Goal: Navigation & Orientation: Find specific page/section

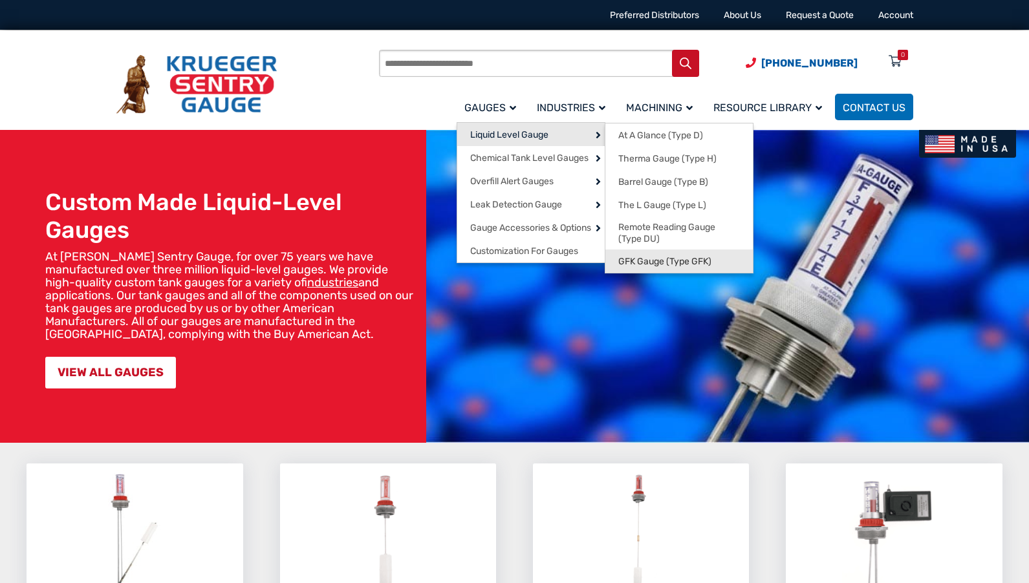
click at [668, 264] on span "GFK Gauge (Type GFK)" at bounding box center [664, 262] width 93 height 12
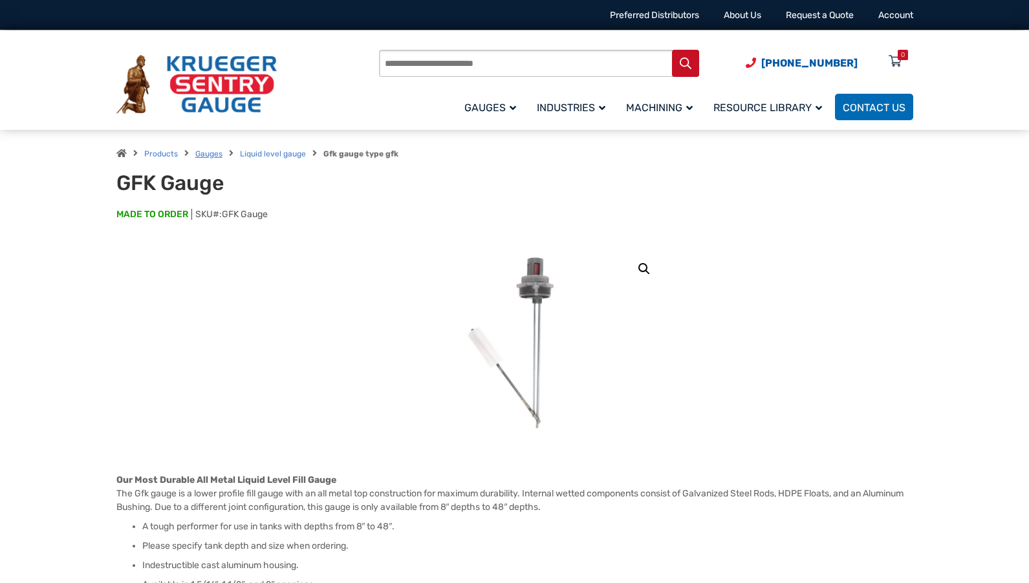
click at [202, 151] on link "Gauges" at bounding box center [208, 153] width 27 height 9
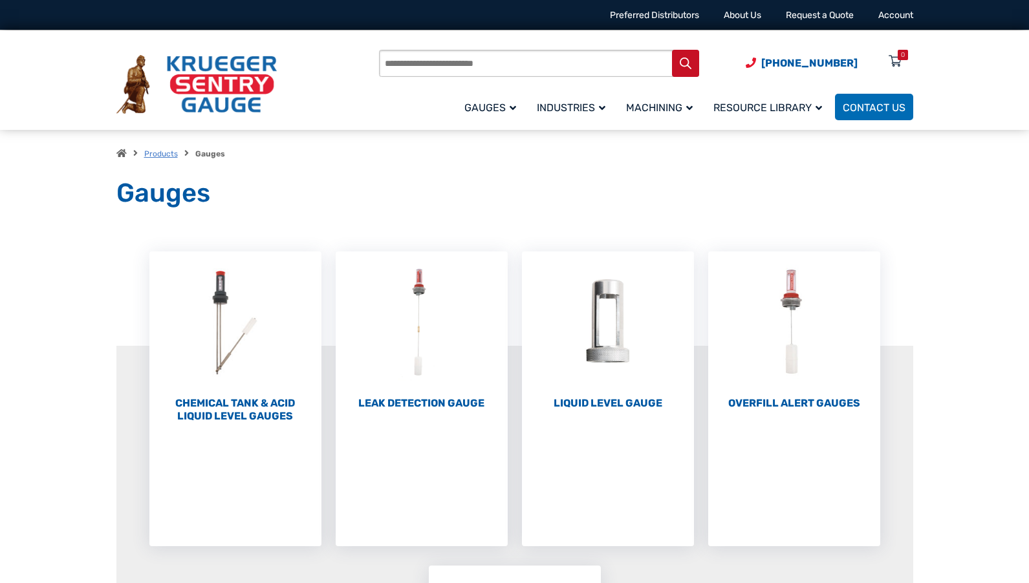
click at [162, 153] on link "Products" at bounding box center [161, 153] width 34 height 9
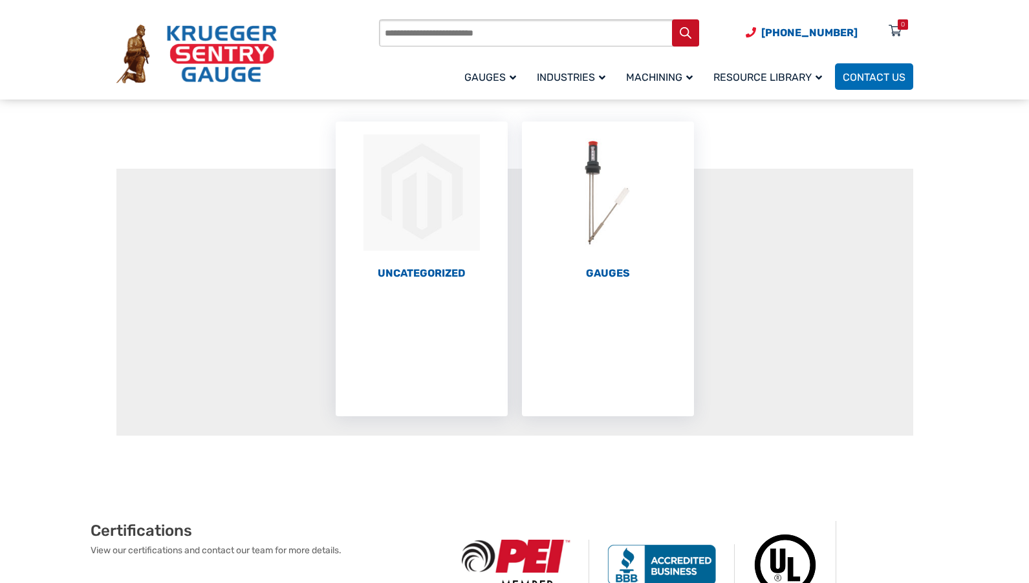
scroll to position [65, 0]
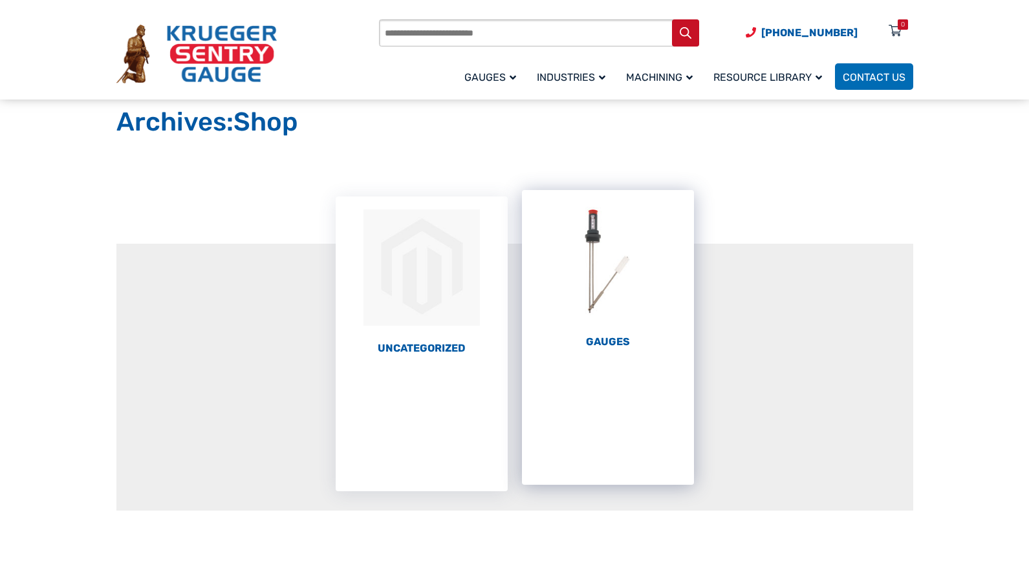
click at [607, 255] on img "Visit product category Gauges" at bounding box center [608, 261] width 172 height 142
